Goal: Information Seeking & Learning: Check status

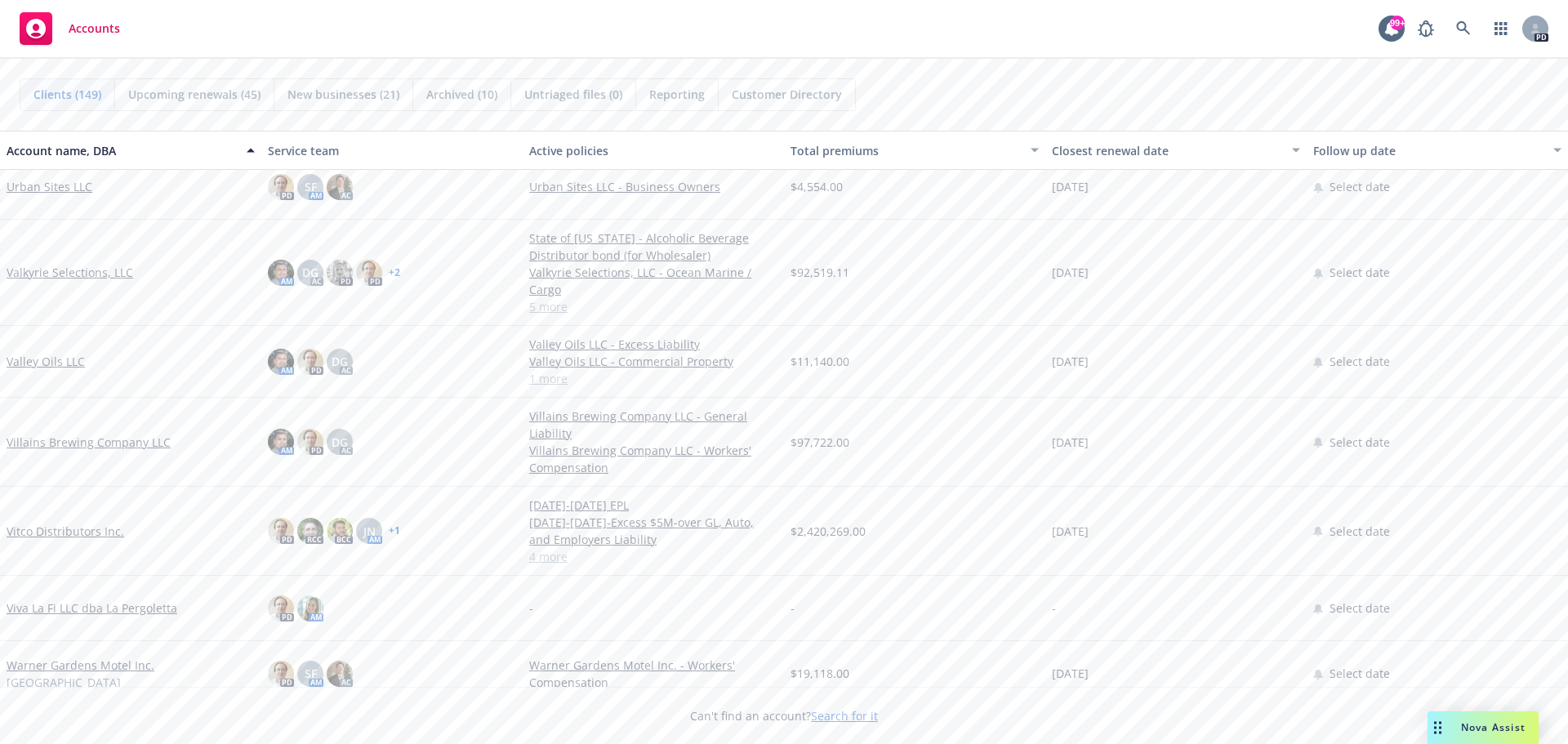
scroll to position [9174, 0]
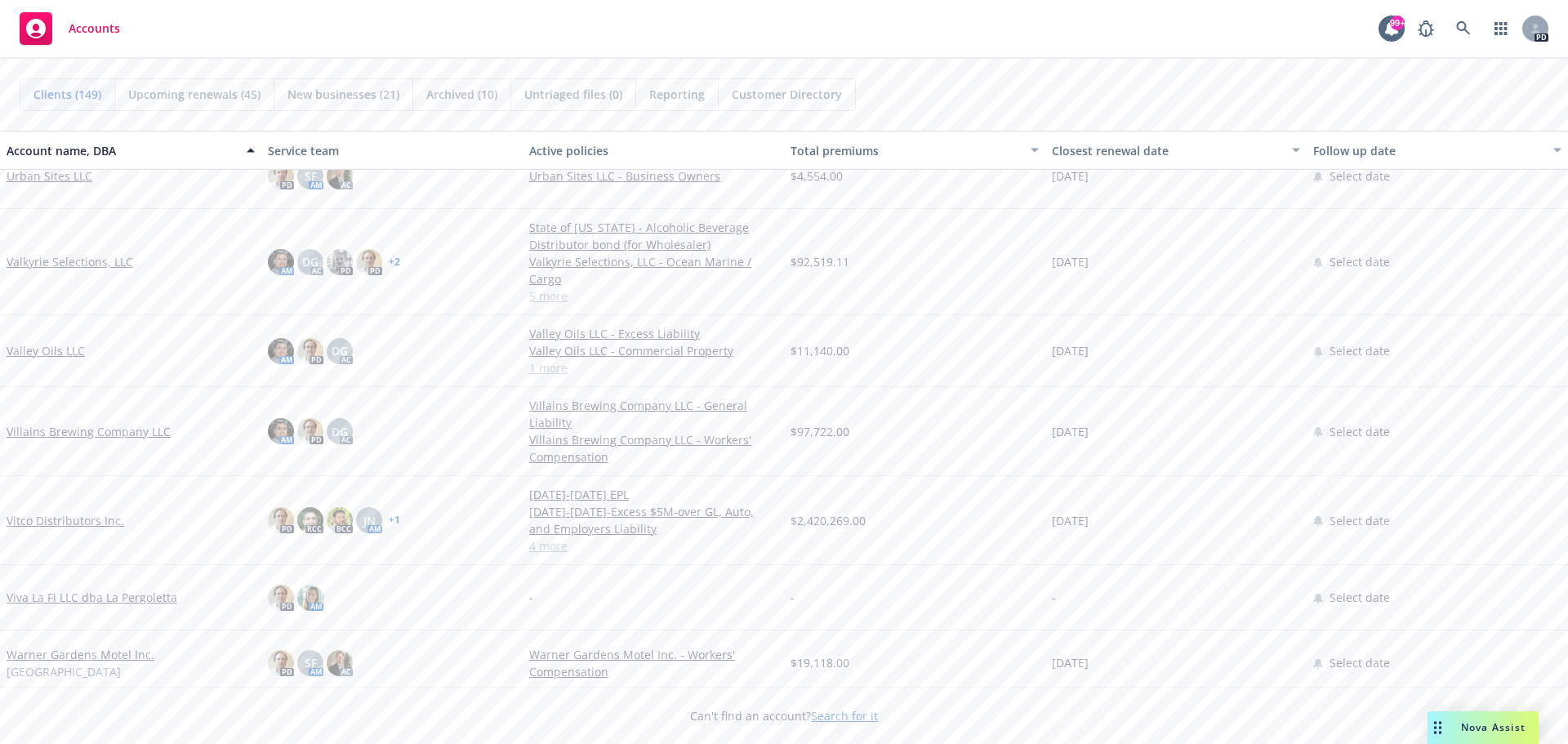
click at [52, 524] on link "Vitco Distributors Inc." at bounding box center [66, 520] width 118 height 17
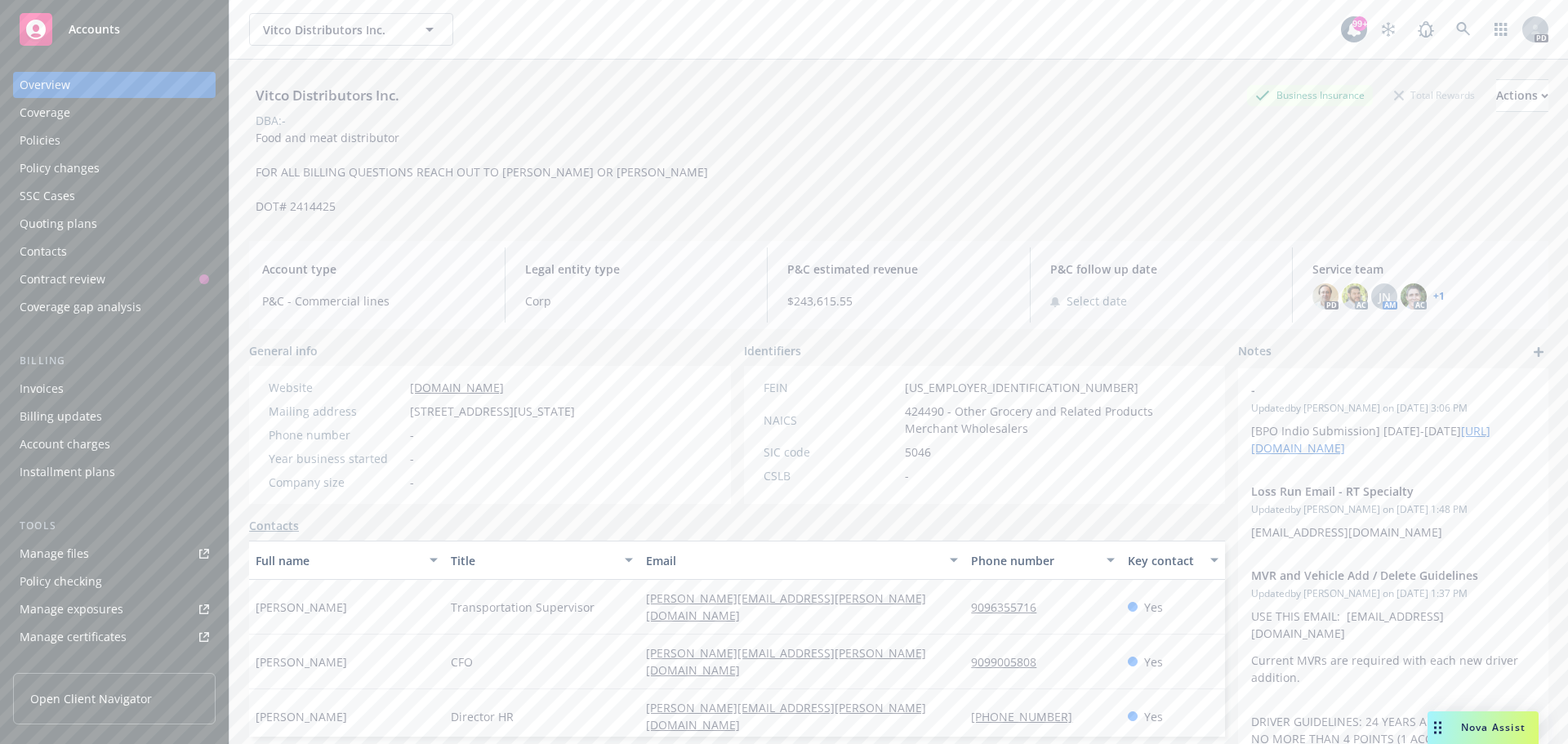
click at [62, 142] on div "Policies" at bounding box center [114, 140] width 190 height 27
